Goal: Check status: Check status

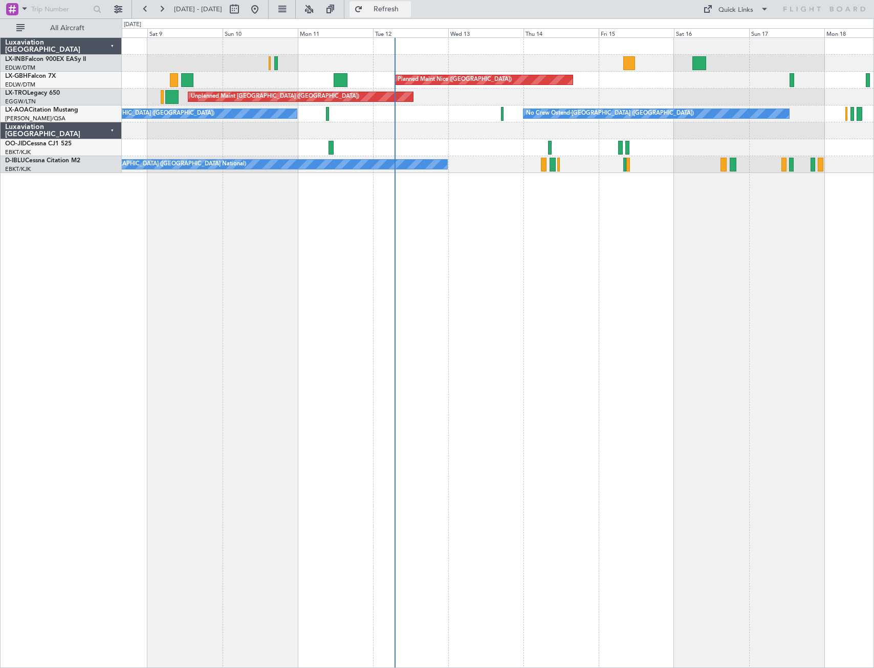
click at [405, 11] on span "Refresh" at bounding box center [386, 9] width 43 height 7
click at [263, 7] on button at bounding box center [255, 9] width 16 height 16
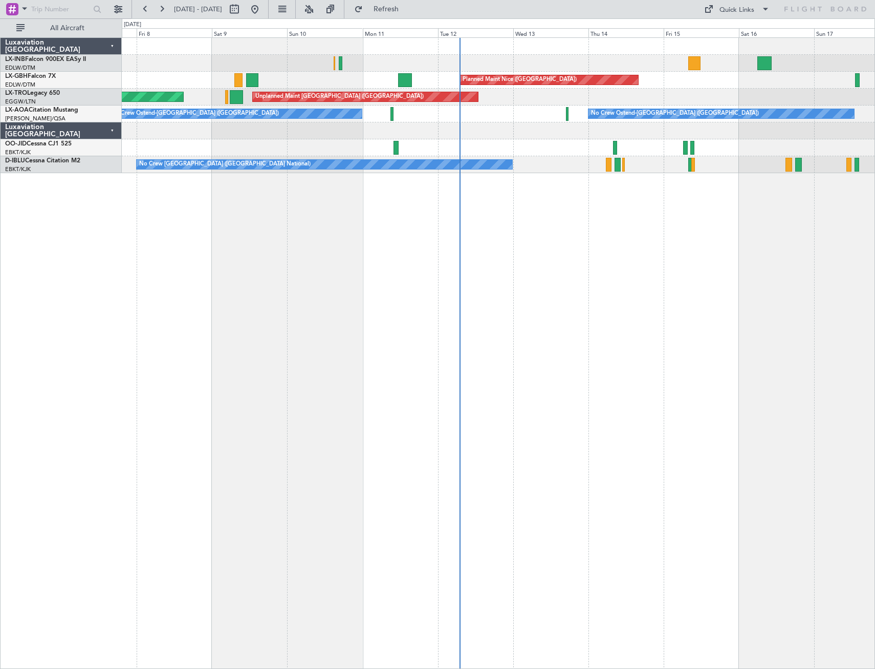
click at [487, 308] on div "Unplanned Maint Nice ([GEOGRAPHIC_DATA]) [GEOGRAPHIC_DATA] ([GEOGRAPHIC_DATA]) …" at bounding box center [499, 352] width 754 height 631
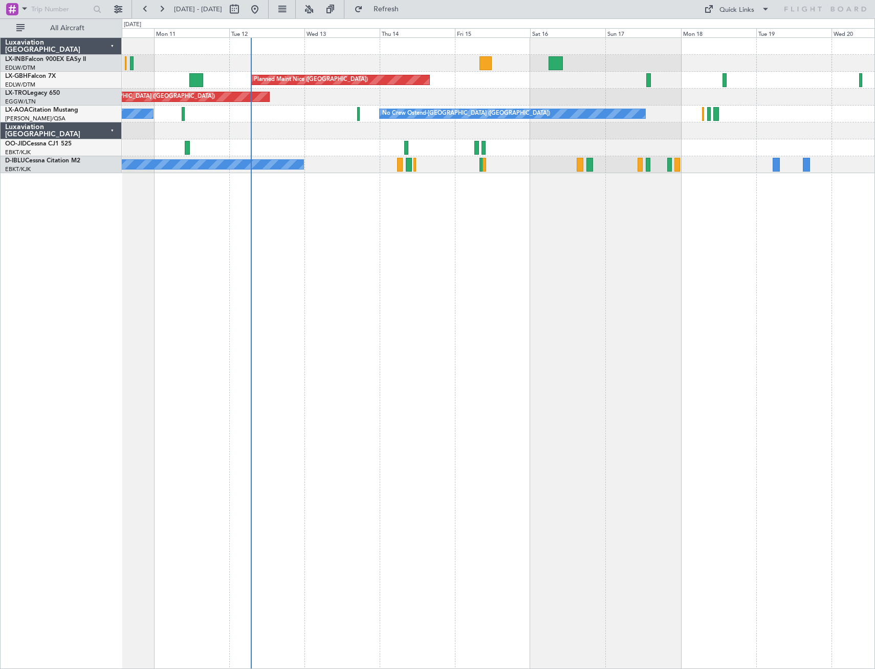
click at [433, 278] on div "Planned Maint Nice ([GEOGRAPHIC_DATA]) Unplanned Maint [GEOGRAPHIC_DATA] ([GEOG…" at bounding box center [499, 352] width 754 height 631
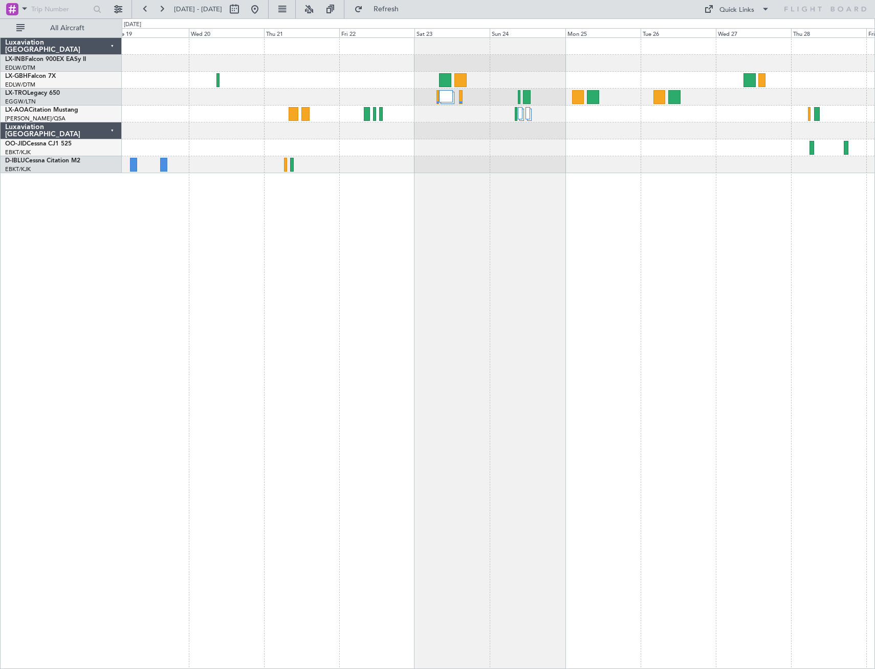
click at [442, 190] on div "No Crew Ostend-[GEOGRAPHIC_DATA] ([GEOGRAPHIC_DATA])" at bounding box center [499, 352] width 754 height 631
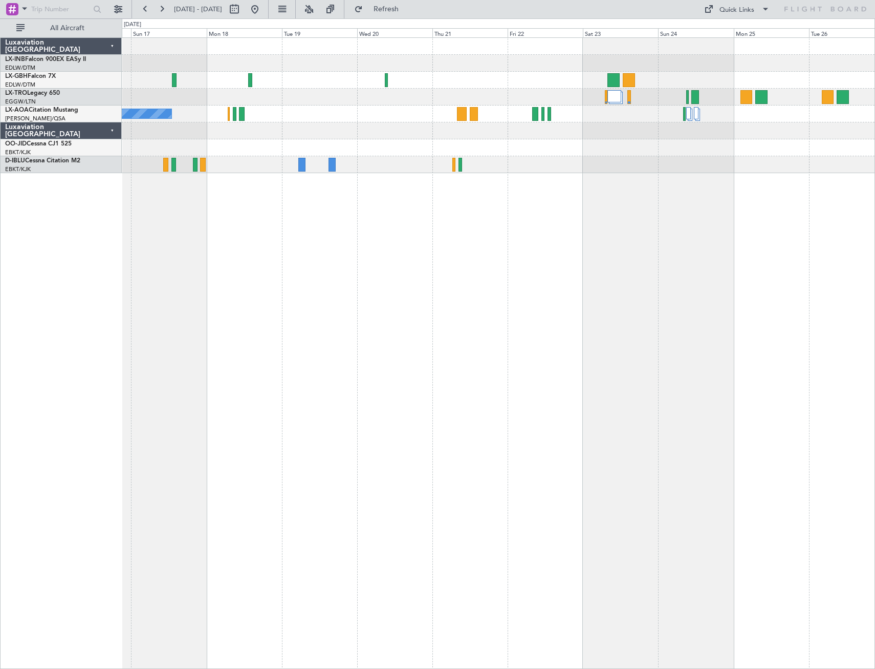
click at [682, 257] on div "Planned Maint Nice ([GEOGRAPHIC_DATA]) No Crew Ostend-[GEOGRAPHIC_DATA] (Ostend)" at bounding box center [499, 352] width 754 height 631
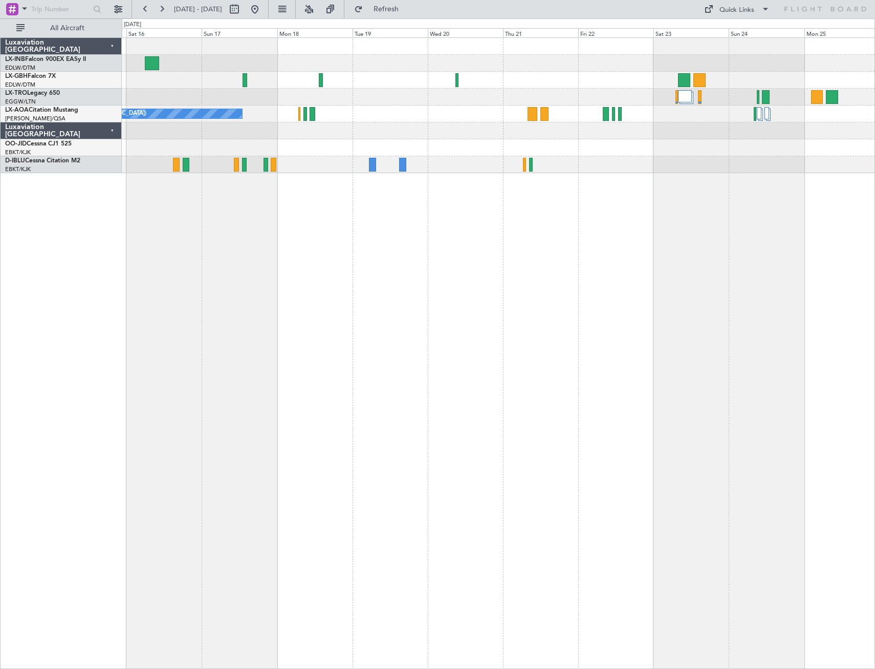
click at [572, 294] on div "Planned Maint Nice ([GEOGRAPHIC_DATA]) No Crew Ostend-[GEOGRAPHIC_DATA] (Ostend)" at bounding box center [499, 352] width 754 height 631
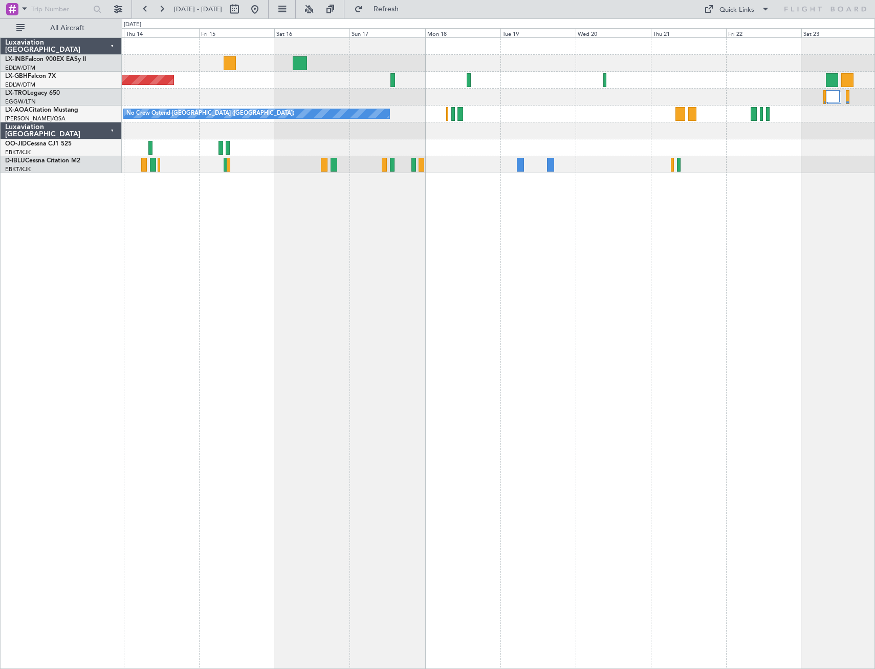
click at [619, 344] on div "Planned Maint Nice ([GEOGRAPHIC_DATA]) Unplanned Maint [GEOGRAPHIC_DATA] ([GEOG…" at bounding box center [499, 352] width 754 height 631
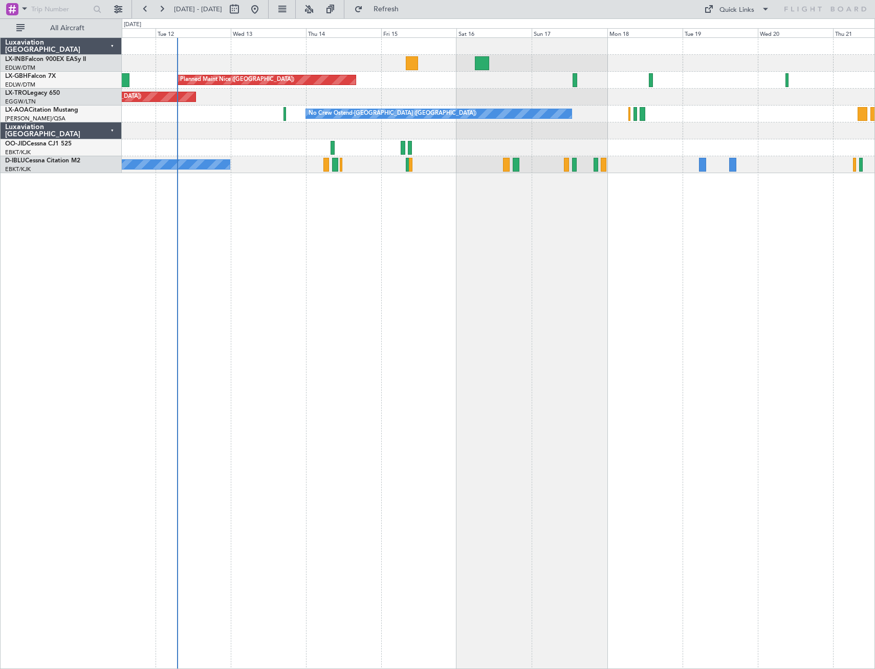
click at [576, 361] on div "Planned Maint Nice ([GEOGRAPHIC_DATA]) Unplanned Maint [GEOGRAPHIC_DATA] ([GEOG…" at bounding box center [499, 352] width 754 height 631
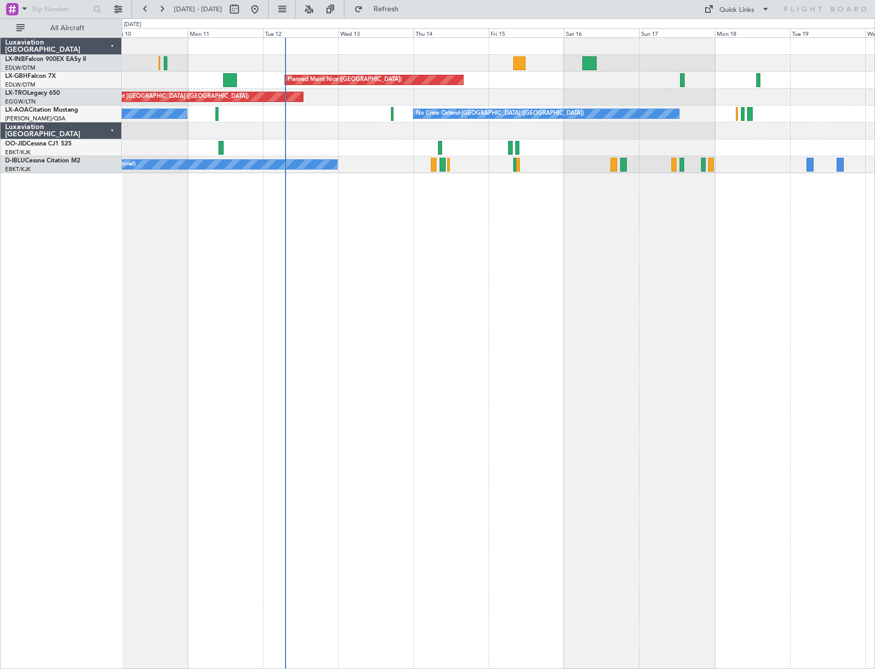
click at [497, 420] on div "Unplanned Maint Nice ([GEOGRAPHIC_DATA]) [GEOGRAPHIC_DATA] ([GEOGRAPHIC_DATA]) …" at bounding box center [499, 352] width 754 height 631
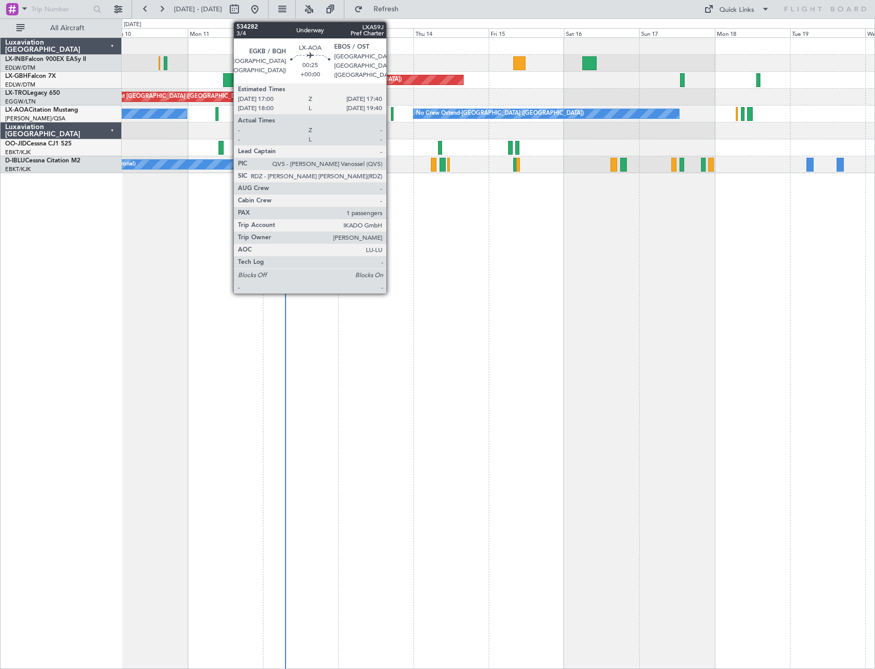
click at [391, 118] on div at bounding box center [392, 114] width 3 height 14
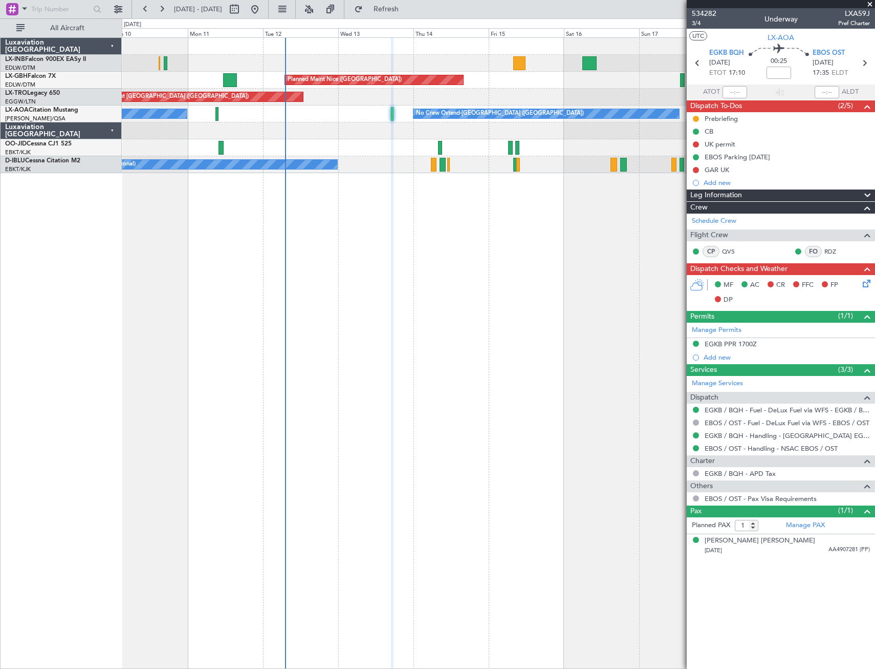
click at [869, 4] on span at bounding box center [870, 4] width 10 height 9
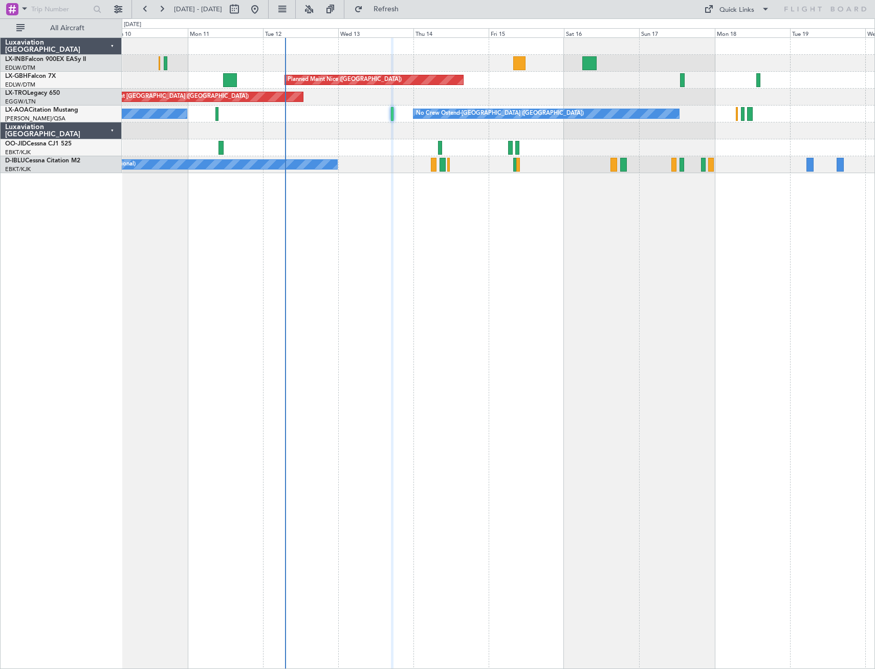
type input "0"
